Goal: Use online tool/utility

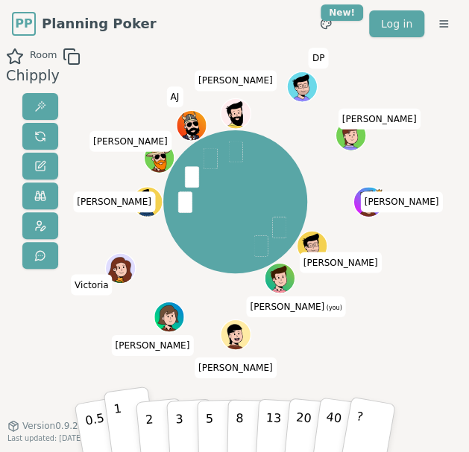
click at [118, 416] on p "1" at bounding box center [119, 424] width 14 height 51
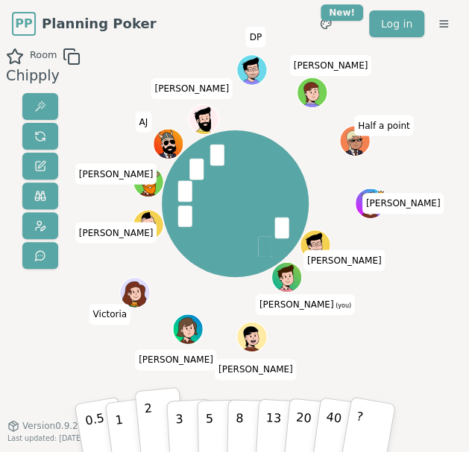
click at [161, 427] on button "2" at bounding box center [159, 422] width 51 height 71
click at [128, 419] on button "1" at bounding box center [130, 422] width 54 height 72
click at [158, 416] on button "2" at bounding box center [159, 422] width 51 height 71
click at [156, 422] on button "2" at bounding box center [159, 422] width 51 height 71
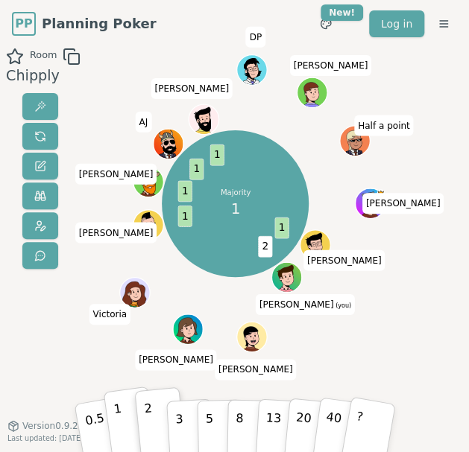
click at [126, 421] on button "1" at bounding box center [130, 422] width 54 height 72
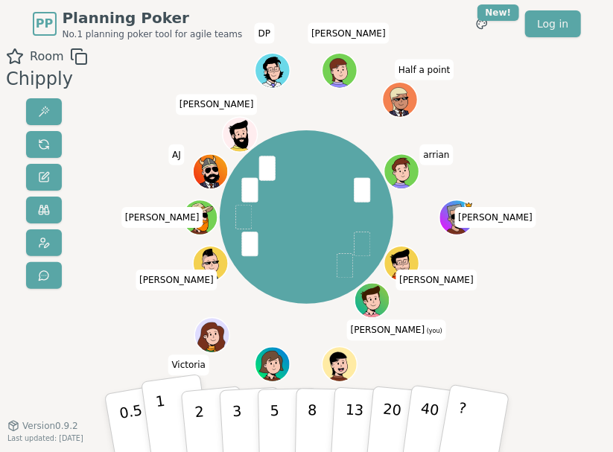
click at [167, 419] on button "1" at bounding box center [177, 422] width 72 height 97
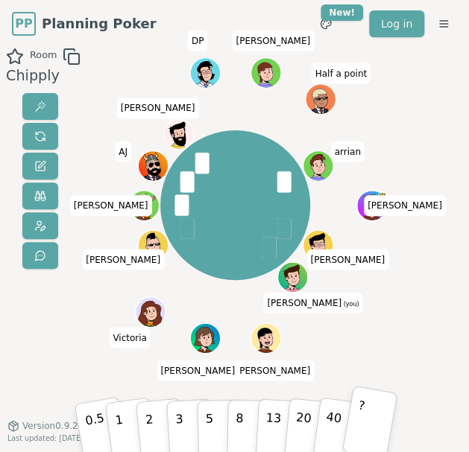
click at [361, 423] on button "?" at bounding box center [369, 423] width 56 height 74
click at [180, 422] on p "3" at bounding box center [179, 423] width 10 height 51
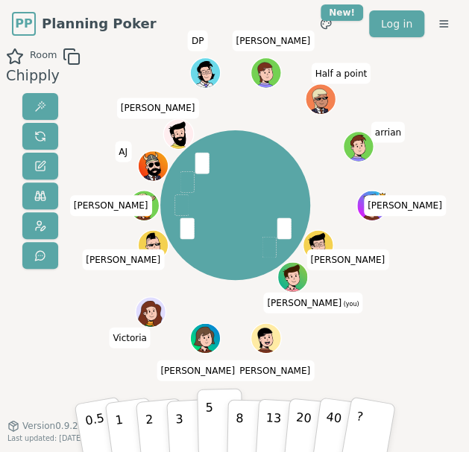
click at [209, 428] on p "5" at bounding box center [209, 422] width 9 height 51
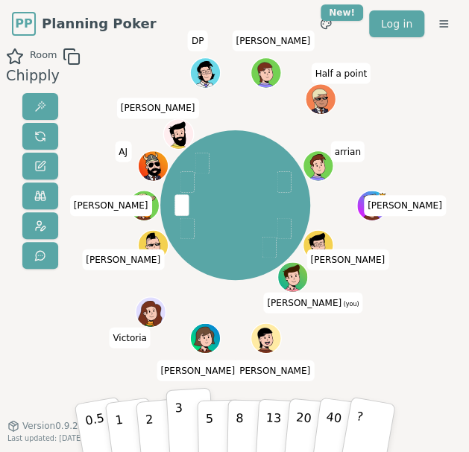
click at [183, 420] on button "3" at bounding box center [189, 421] width 48 height 69
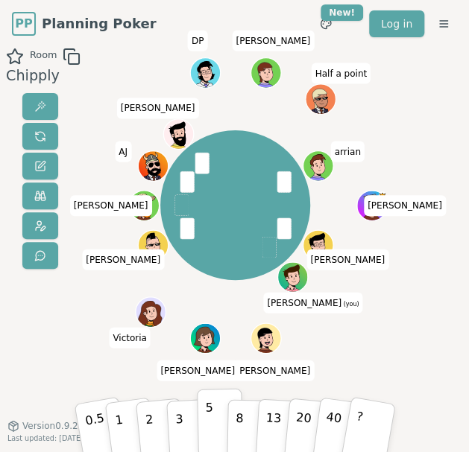
click at [213, 419] on button "5" at bounding box center [220, 422] width 46 height 68
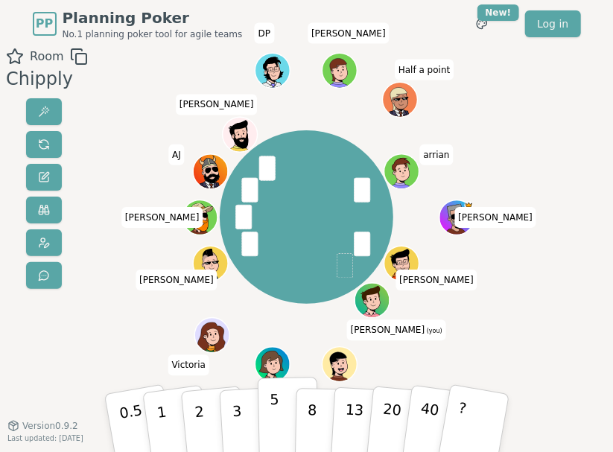
click at [265, 417] on button "5" at bounding box center [287, 422] width 61 height 91
click at [268, 416] on button "5" at bounding box center [287, 422] width 61 height 91
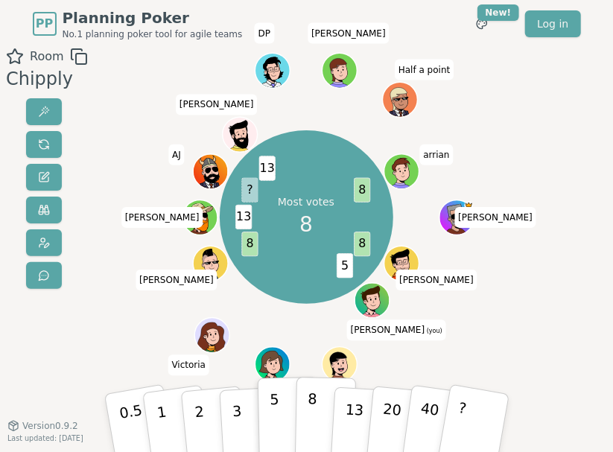
click at [319, 417] on button "8" at bounding box center [324, 422] width 61 height 91
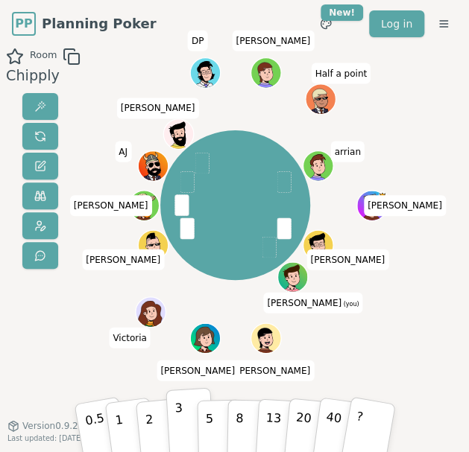
click at [187, 425] on button "3" at bounding box center [189, 421] width 48 height 69
click at [238, 422] on p "8" at bounding box center [239, 422] width 9 height 51
